Goal: Task Accomplishment & Management: Manage account settings

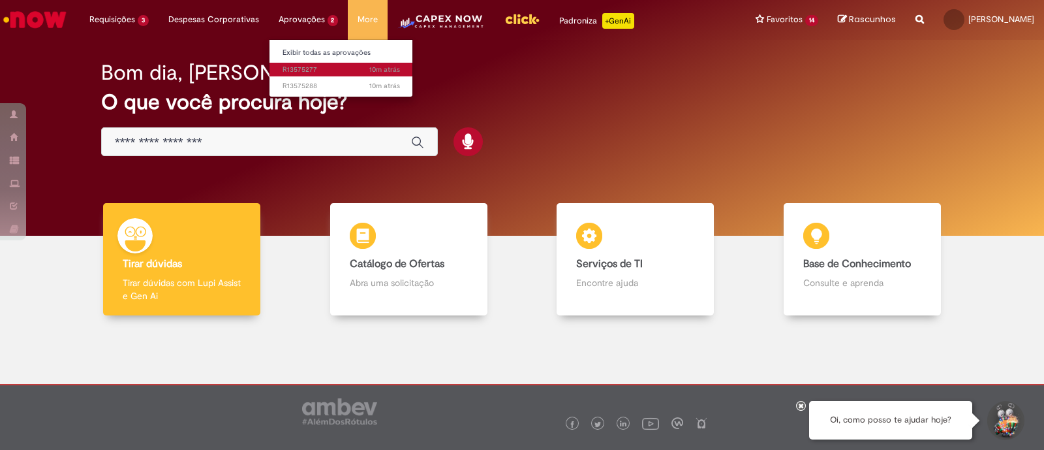
click at [307, 66] on span "10m atrás 10 minutos atrás R13575277" at bounding box center [341, 70] width 117 height 10
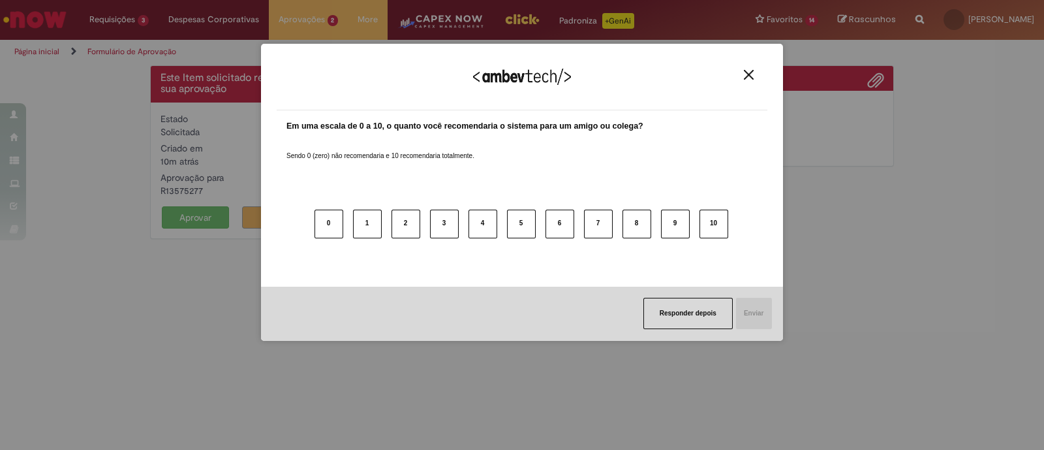
click at [744, 78] on img "Close" at bounding box center [749, 75] width 10 height 10
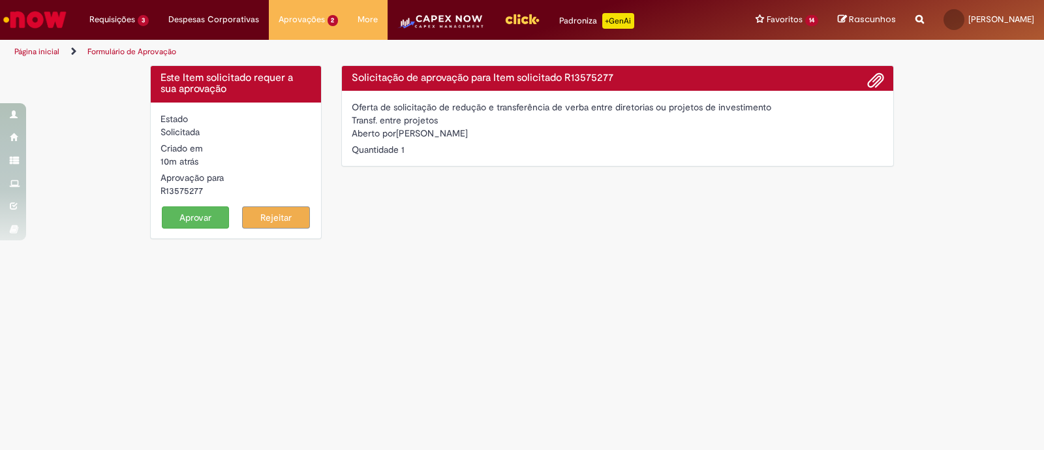
click at [196, 219] on button "Aprovar" at bounding box center [196, 217] width 68 height 22
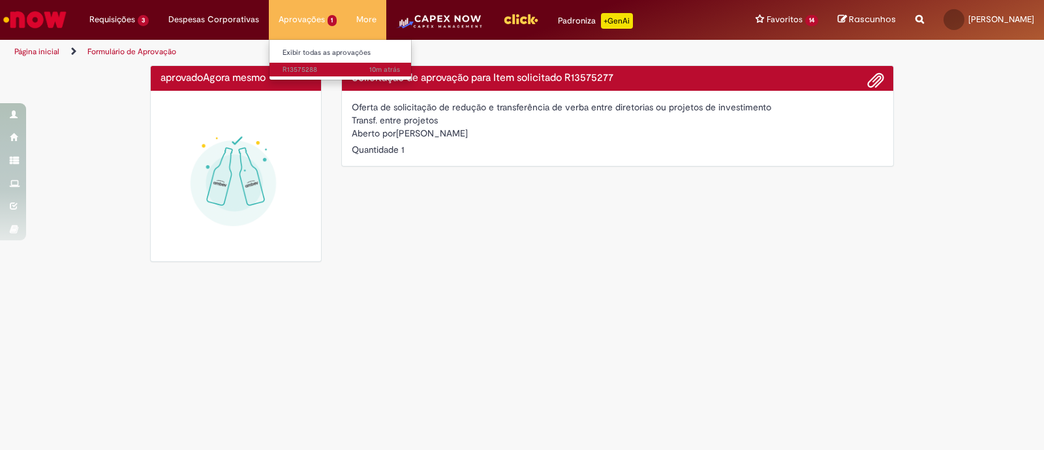
click at [294, 72] on span "10m atrás 10 minutos atrás R13575288" at bounding box center [341, 70] width 117 height 10
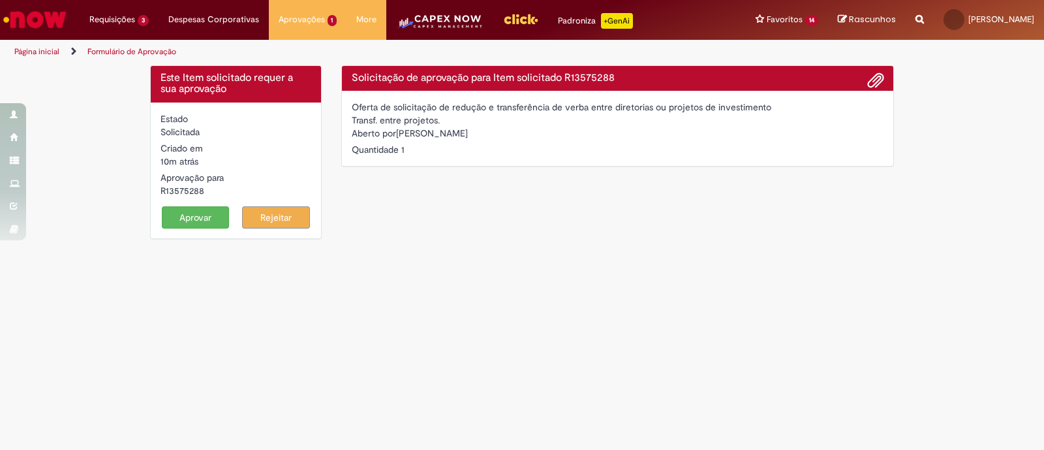
click at [189, 213] on button "Aprovar" at bounding box center [196, 217] width 68 height 22
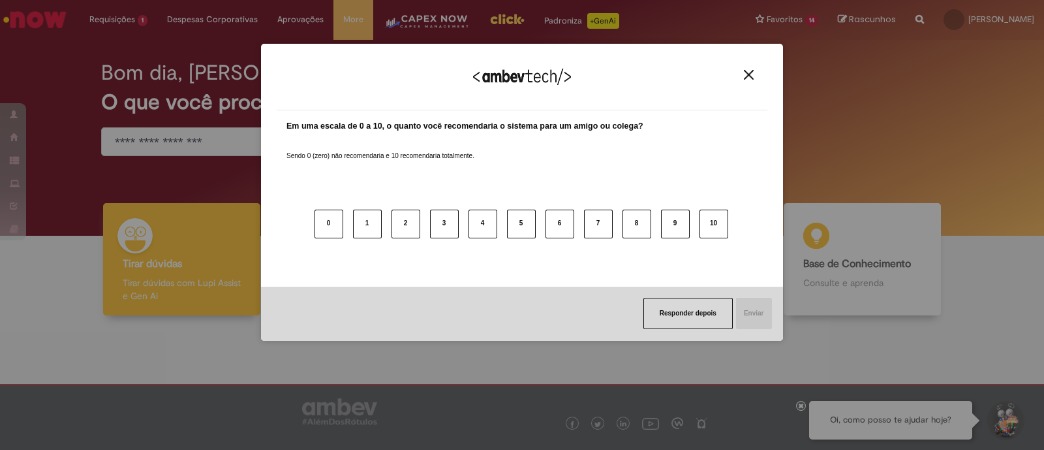
click at [751, 75] on img "Close" at bounding box center [749, 75] width 10 height 10
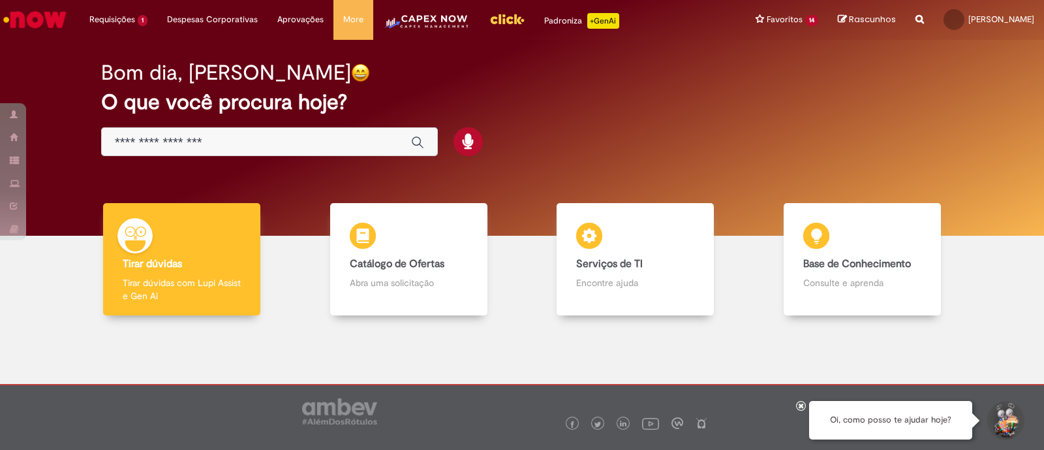
click at [416, 21] on img "Menu Cabeçalho" at bounding box center [426, 26] width 87 height 26
click at [412, 14] on img "Menu Cabeçalho" at bounding box center [427, 26] width 87 height 26
